Goal: Navigation & Orientation: Find specific page/section

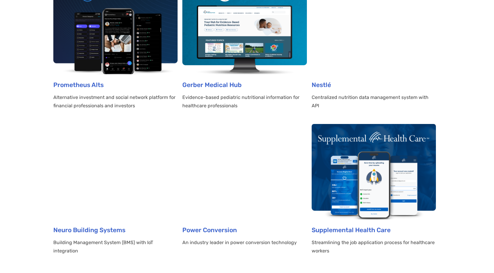
scroll to position [718, 0]
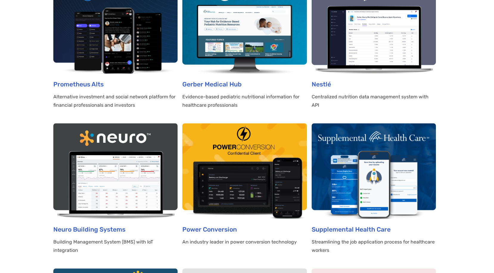
drag, startPoint x: 354, startPoint y: 89, endPoint x: 319, endPoint y: 79, distance: 35.7
click at [352, 89] on h2 "Nestlé" at bounding box center [374, 84] width 124 height 12
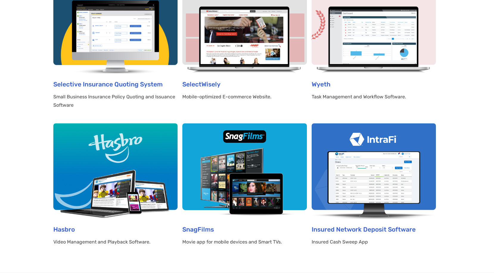
scroll to position [235, 0]
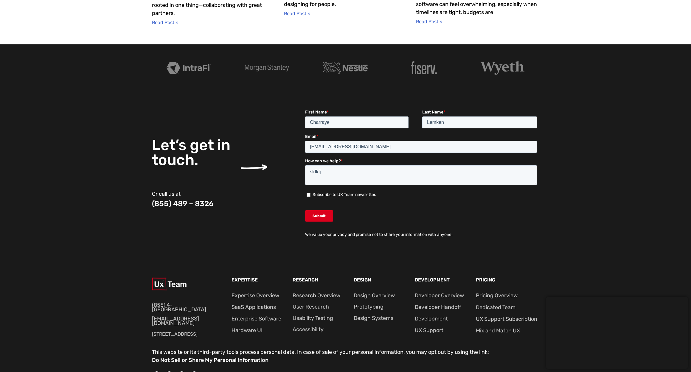
scroll to position [2169, 0]
